Goal: Find contact information: Find contact information

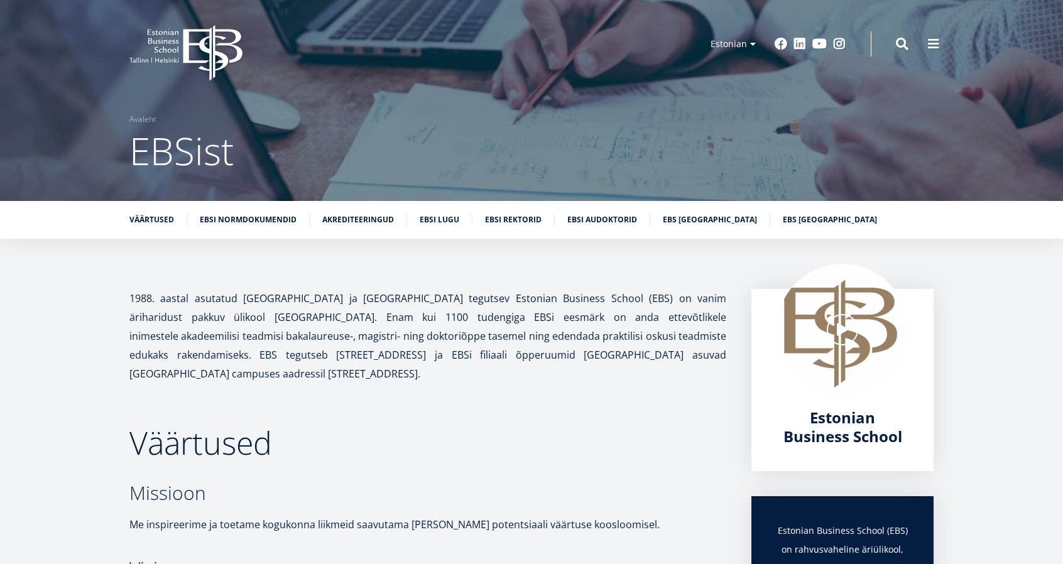
drag, startPoint x: 1054, startPoint y: 40, endPoint x: 1052, endPoint y: 116, distance: 76.7
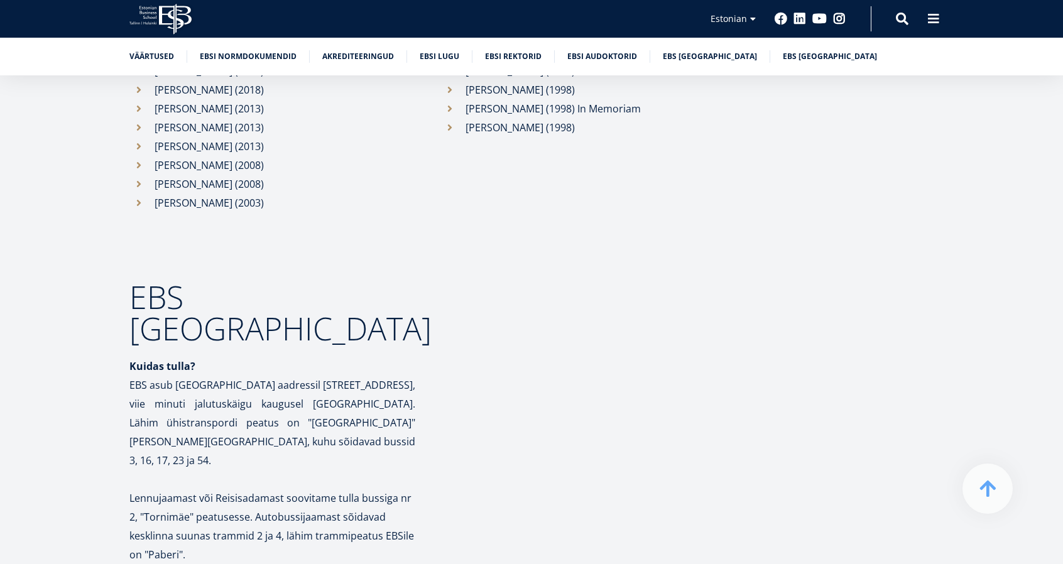
scroll to position [6052, 0]
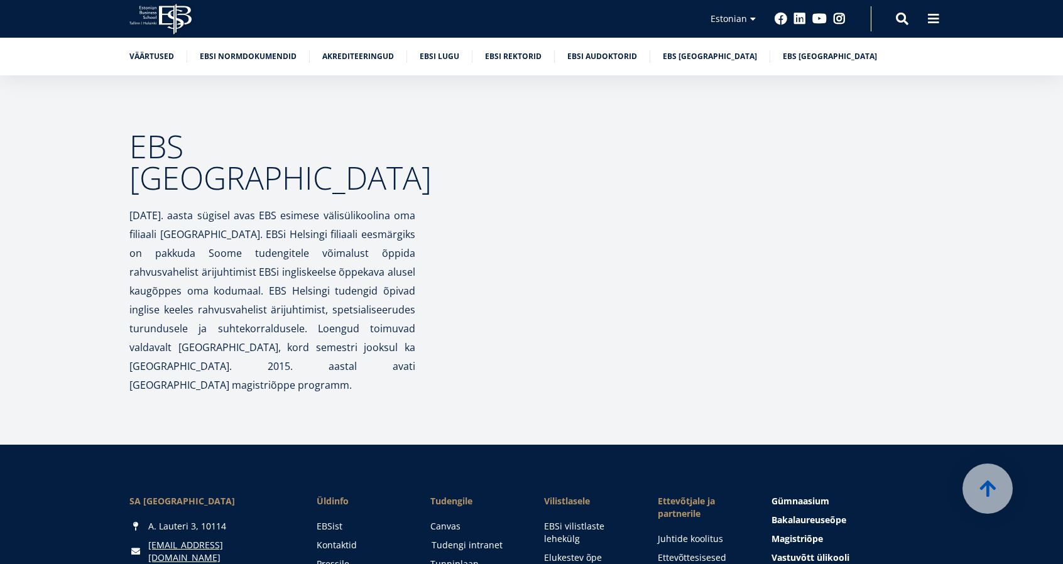
click at [454, 539] on link "Tudengi intranet" at bounding box center [476, 545] width 89 height 13
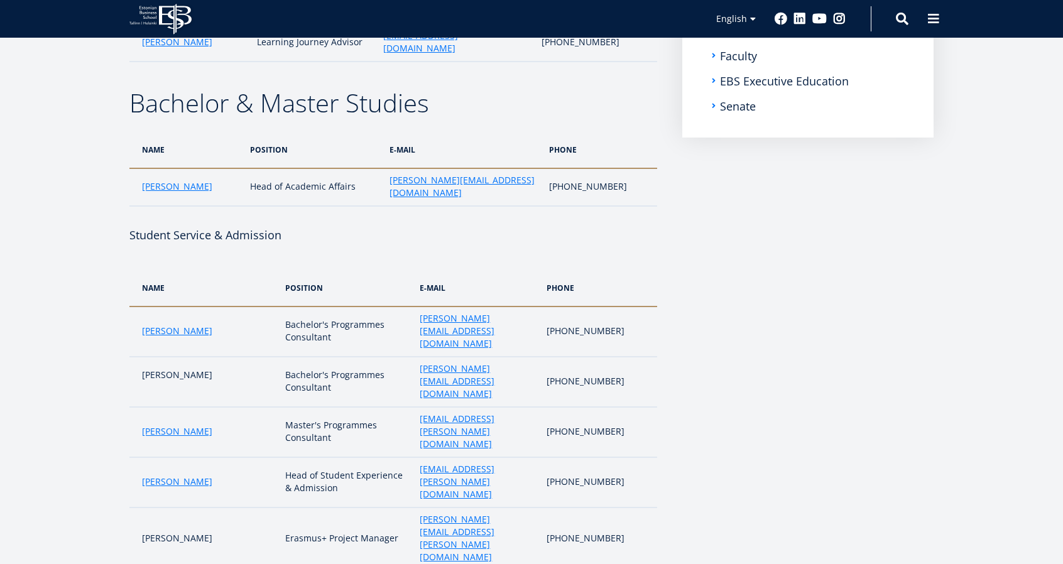
scroll to position [285, 0]
drag, startPoint x: 376, startPoint y: 161, endPoint x: 515, endPoint y: 165, distance: 139.6
click at [515, 167] on tr "Monika Siiraki Head of Academic Affairs monika.siiraki@ebs.ee +372 665 1377" at bounding box center [393, 186] width 528 height 38
copy tr "monika.siiraki@ebs.ee"
click at [517, 205] on h4 at bounding box center [393, 214] width 528 height 19
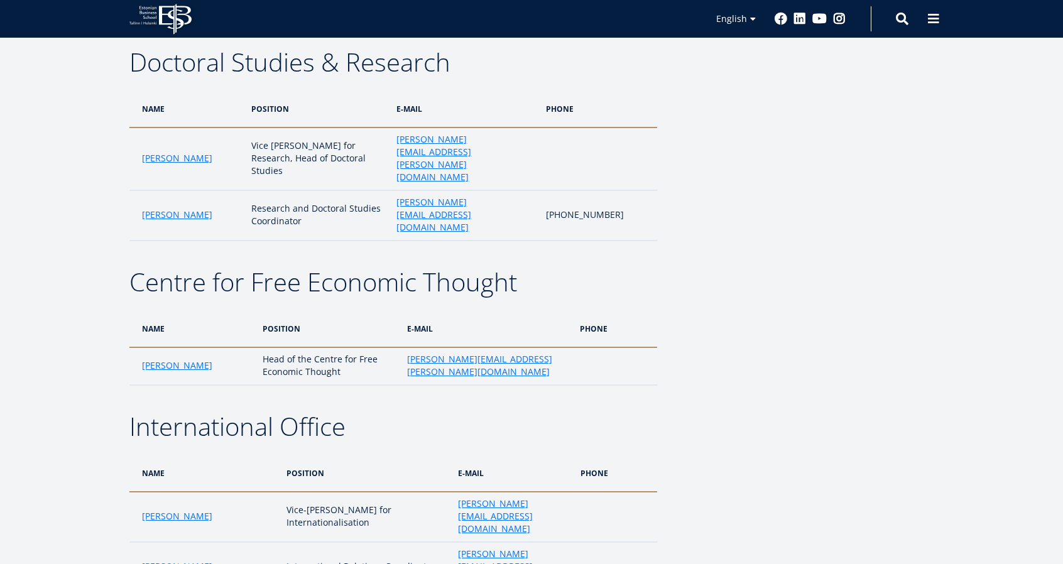
scroll to position [1712, 0]
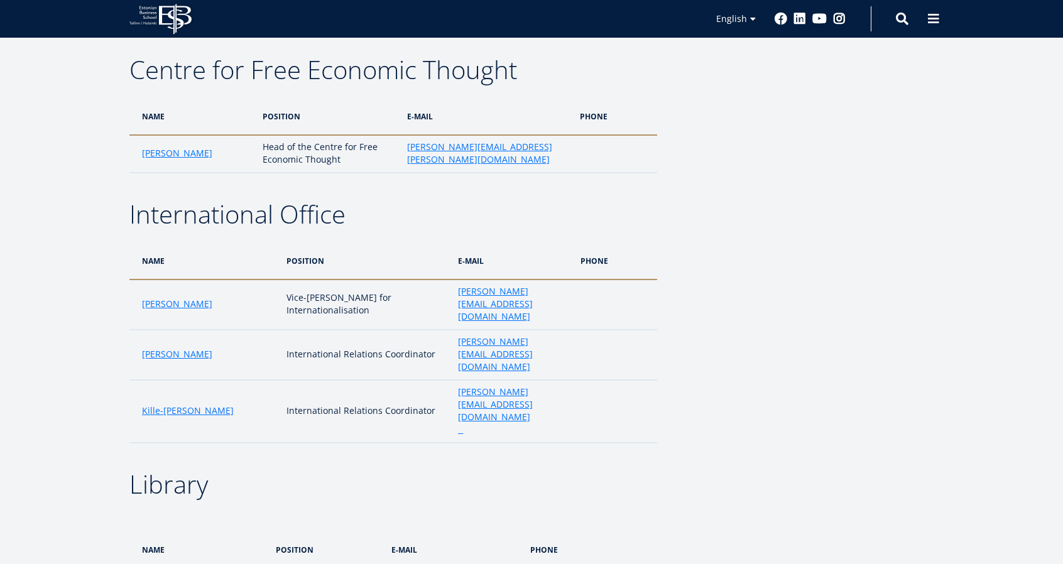
click at [726, 124] on aside "Submenu EN Contacts Administration Rectorate and Management Board Faculty EBS E…" at bounding box center [807, 133] width 251 height 3236
